Goal: Information Seeking & Learning: Compare options

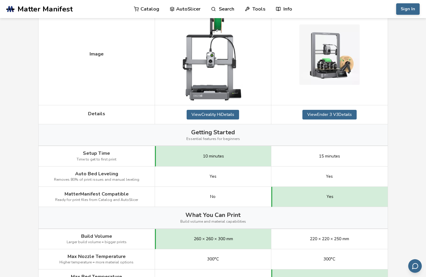
click at [256, 173] on div "Yes" at bounding box center [213, 177] width 116 height 20
click at [254, 172] on div "Yes" at bounding box center [213, 177] width 116 height 20
drag, startPoint x: 253, startPoint y: 171, endPoint x: 240, endPoint y: 171, distance: 13.0
click at [240, 171] on div "Yes" at bounding box center [213, 177] width 116 height 20
click at [240, 170] on div "Yes" at bounding box center [213, 177] width 116 height 20
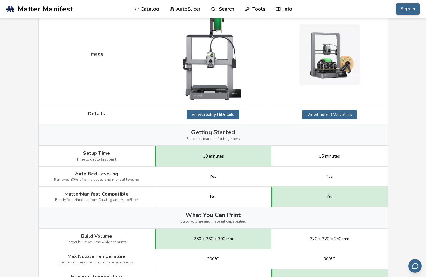
click at [240, 170] on div "Yes" at bounding box center [213, 177] width 116 height 20
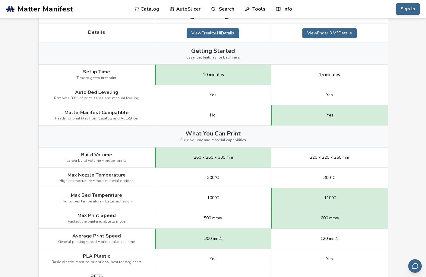
scroll to position [211, 0]
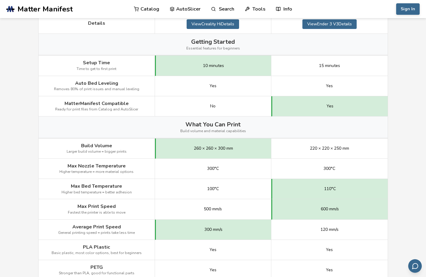
click at [240, 170] on div "300°C" at bounding box center [213, 169] width 116 height 20
click at [239, 169] on div "300°C" at bounding box center [213, 169] width 116 height 20
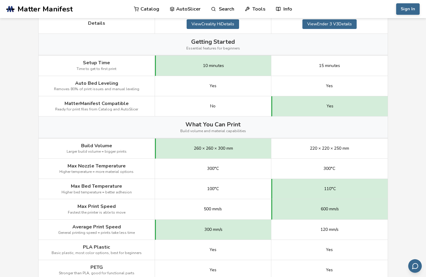
click at [239, 169] on div "300°C" at bounding box center [213, 169] width 116 height 20
click at [229, 173] on div "300°C" at bounding box center [213, 169] width 116 height 20
